Goal: Check status: Check status

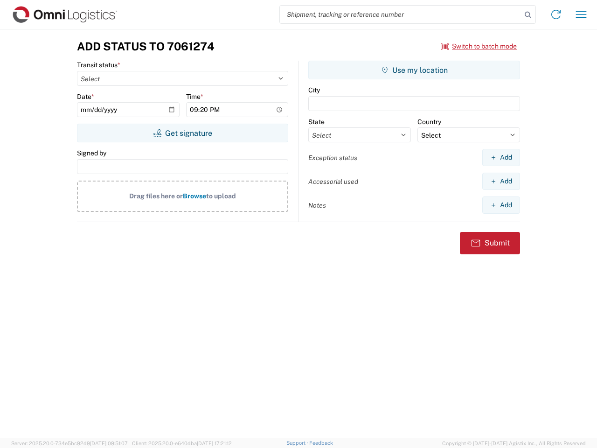
click at [401, 14] on input "search" at bounding box center [401, 15] width 242 height 18
click at [528, 15] on icon at bounding box center [527, 14] width 13 height 13
click at [556, 14] on icon at bounding box center [556, 14] width 15 height 15
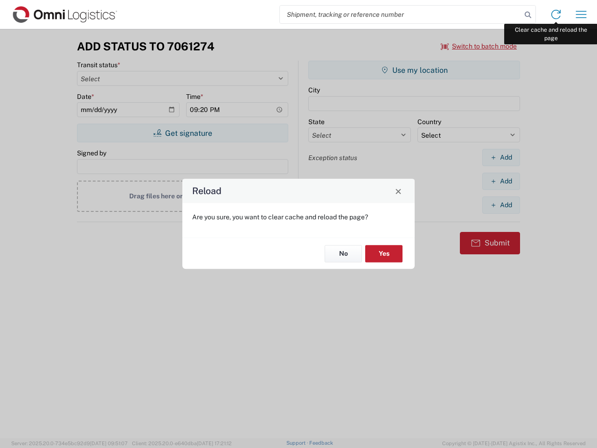
click at [581, 14] on div "Reload Are you sure, you want to clear cache and reload the page? No Yes" at bounding box center [298, 224] width 597 height 448
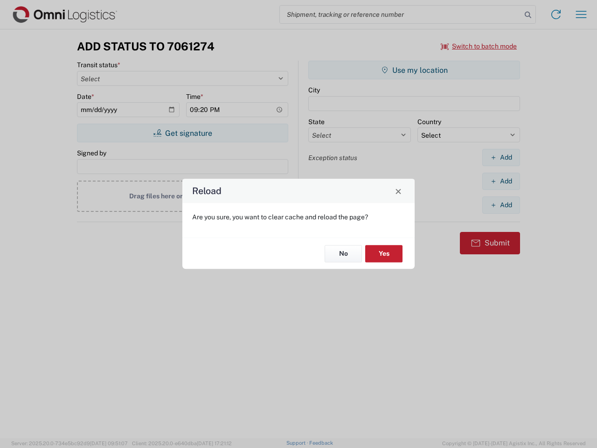
click at [479, 46] on div "Reload Are you sure, you want to clear cache and reload the page? No Yes" at bounding box center [298, 224] width 597 height 448
click at [182, 133] on div "Reload Are you sure, you want to clear cache and reload the page? No Yes" at bounding box center [298, 224] width 597 height 448
click at [414, 70] on div "Reload Are you sure, you want to clear cache and reload the page? No Yes" at bounding box center [298, 224] width 597 height 448
click at [501, 157] on div "Reload Are you sure, you want to clear cache and reload the page? No Yes" at bounding box center [298, 224] width 597 height 448
click at [501, 181] on div "Reload Are you sure, you want to clear cache and reload the page? No Yes" at bounding box center [298, 224] width 597 height 448
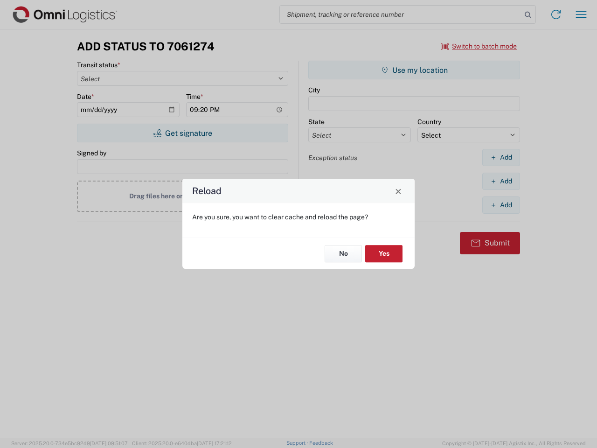
click at [501, 205] on div "Reload Are you sure, you want to clear cache and reload the page? No Yes" at bounding box center [298, 224] width 597 height 448
